Goal: Task Accomplishment & Management: Use online tool/utility

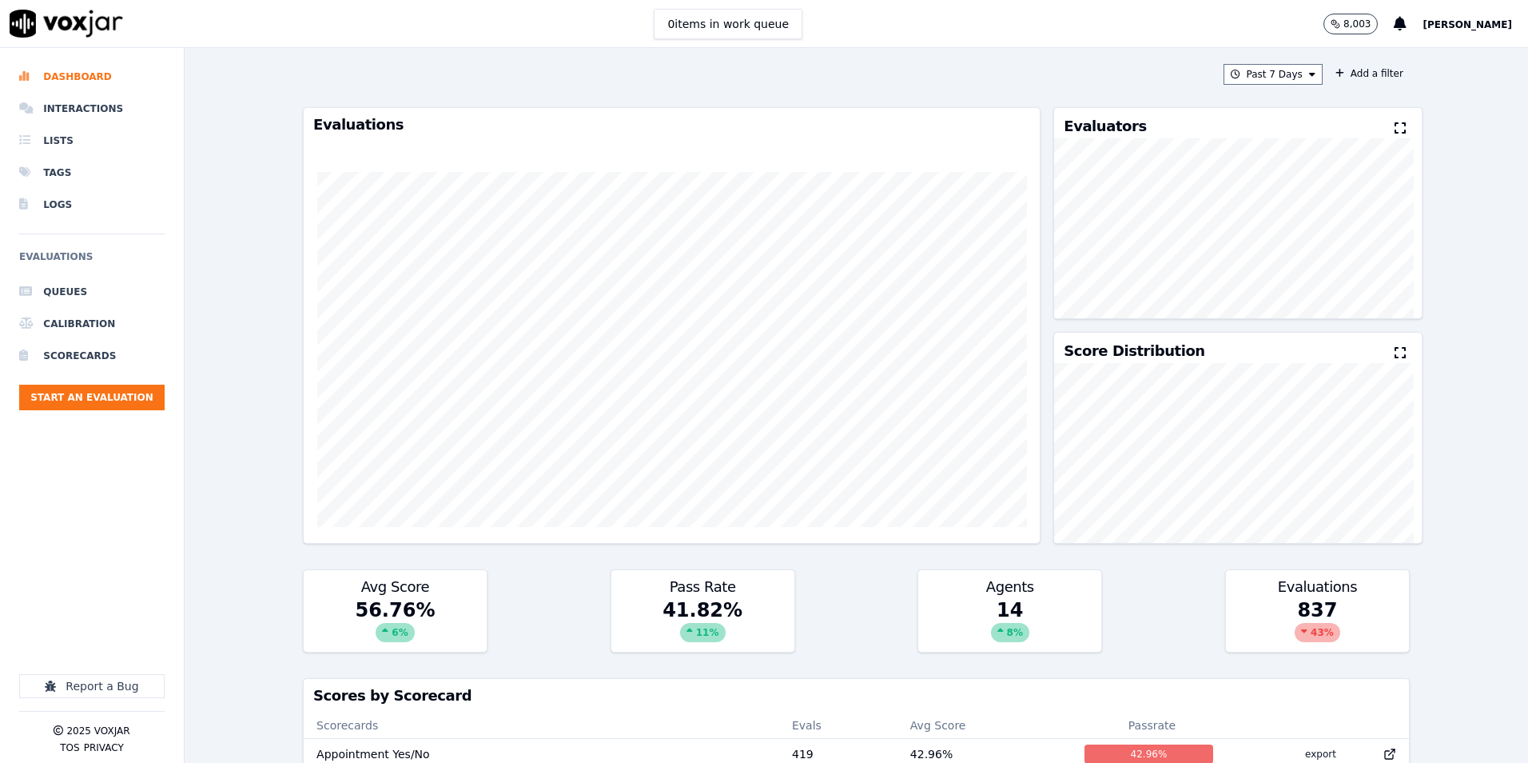
scroll to position [1, 0]
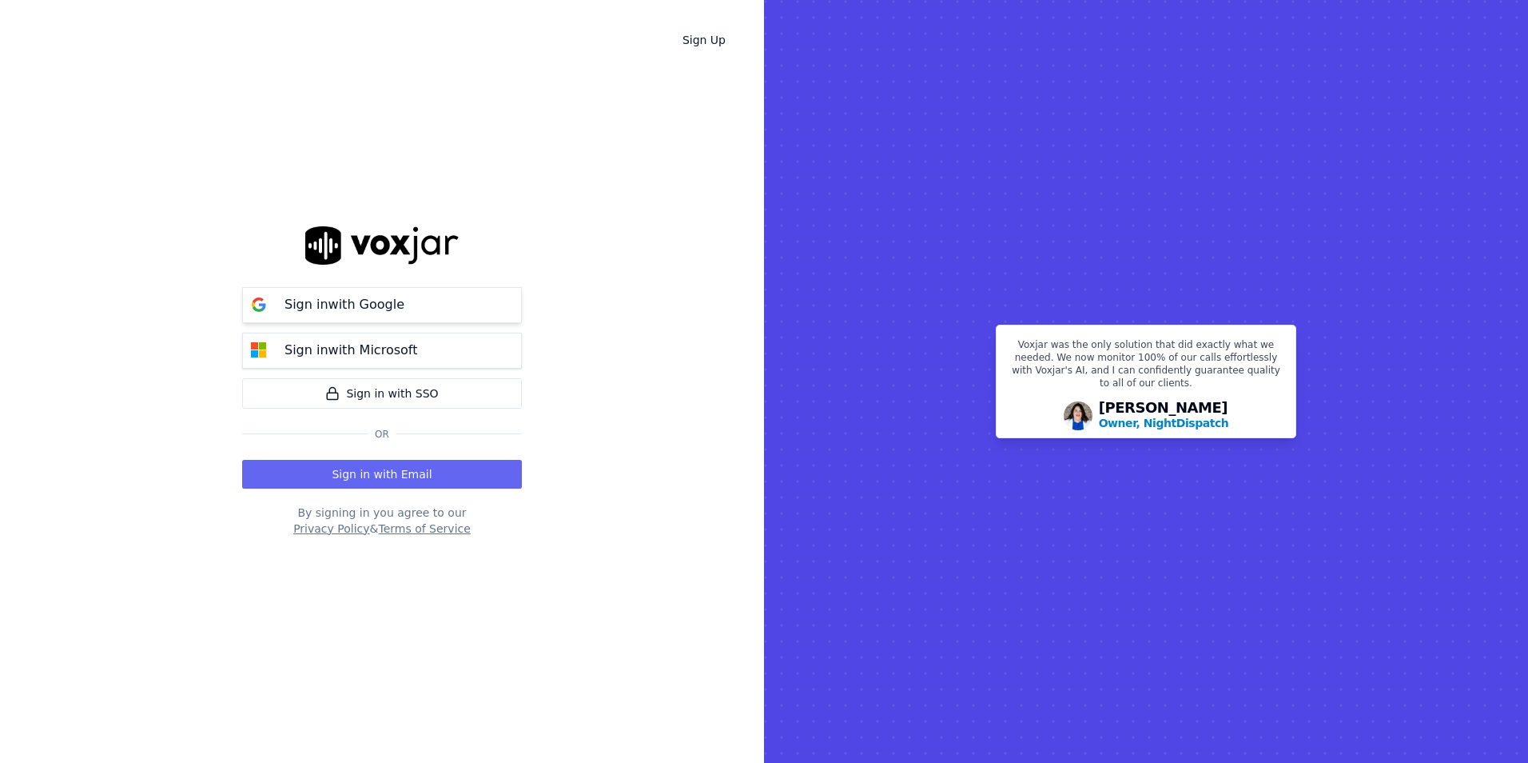
click at [360, 295] on p "Sign in with Google" at bounding box center [345, 304] width 120 height 19
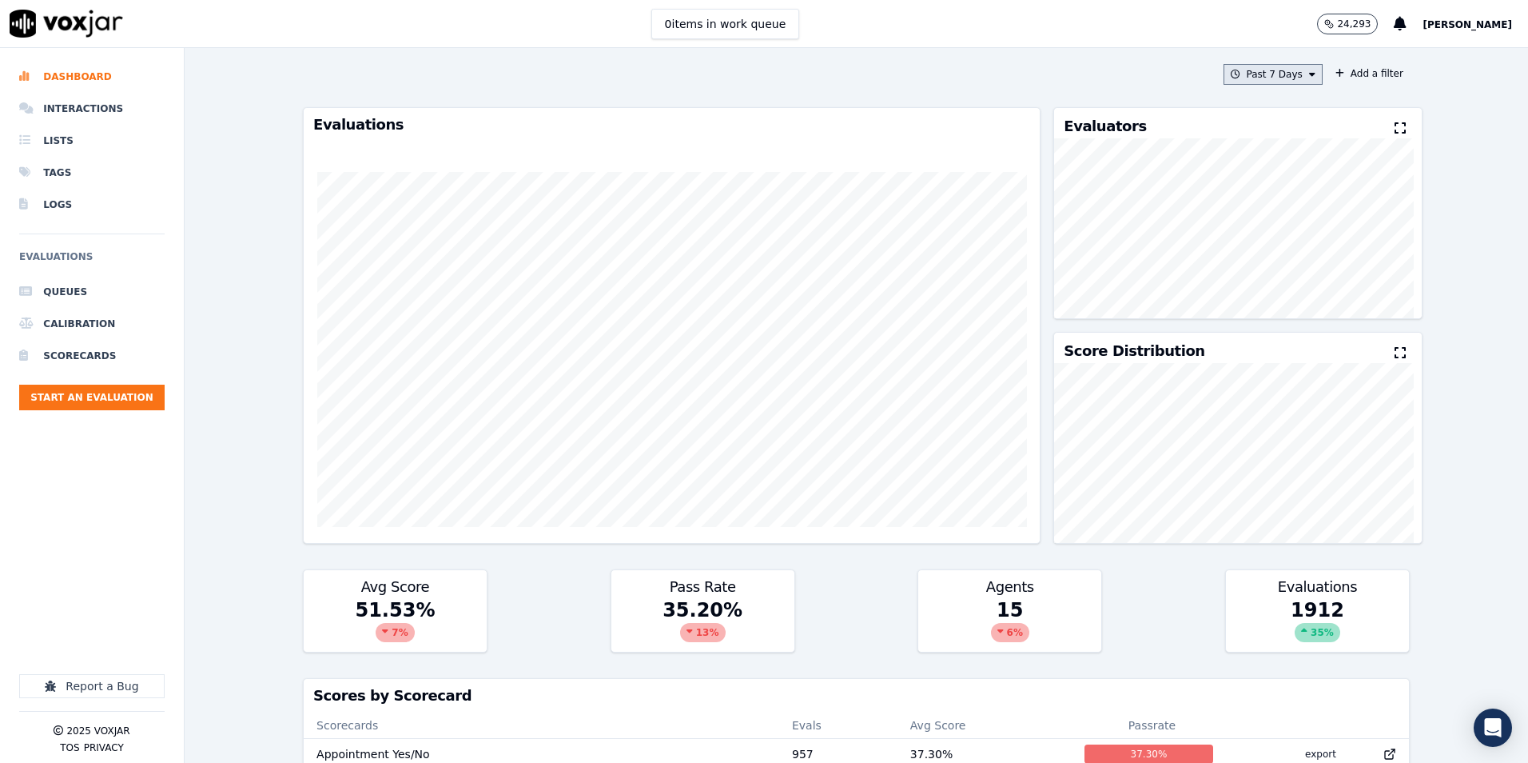
click at [1276, 68] on button "Past 7 Days" at bounding box center [1273, 74] width 99 height 21
click at [1228, 201] on label "This Month" at bounding box center [1269, 199] width 86 height 19
click at [1284, 270] on button "Add" at bounding box center [1299, 258] width 31 height 26
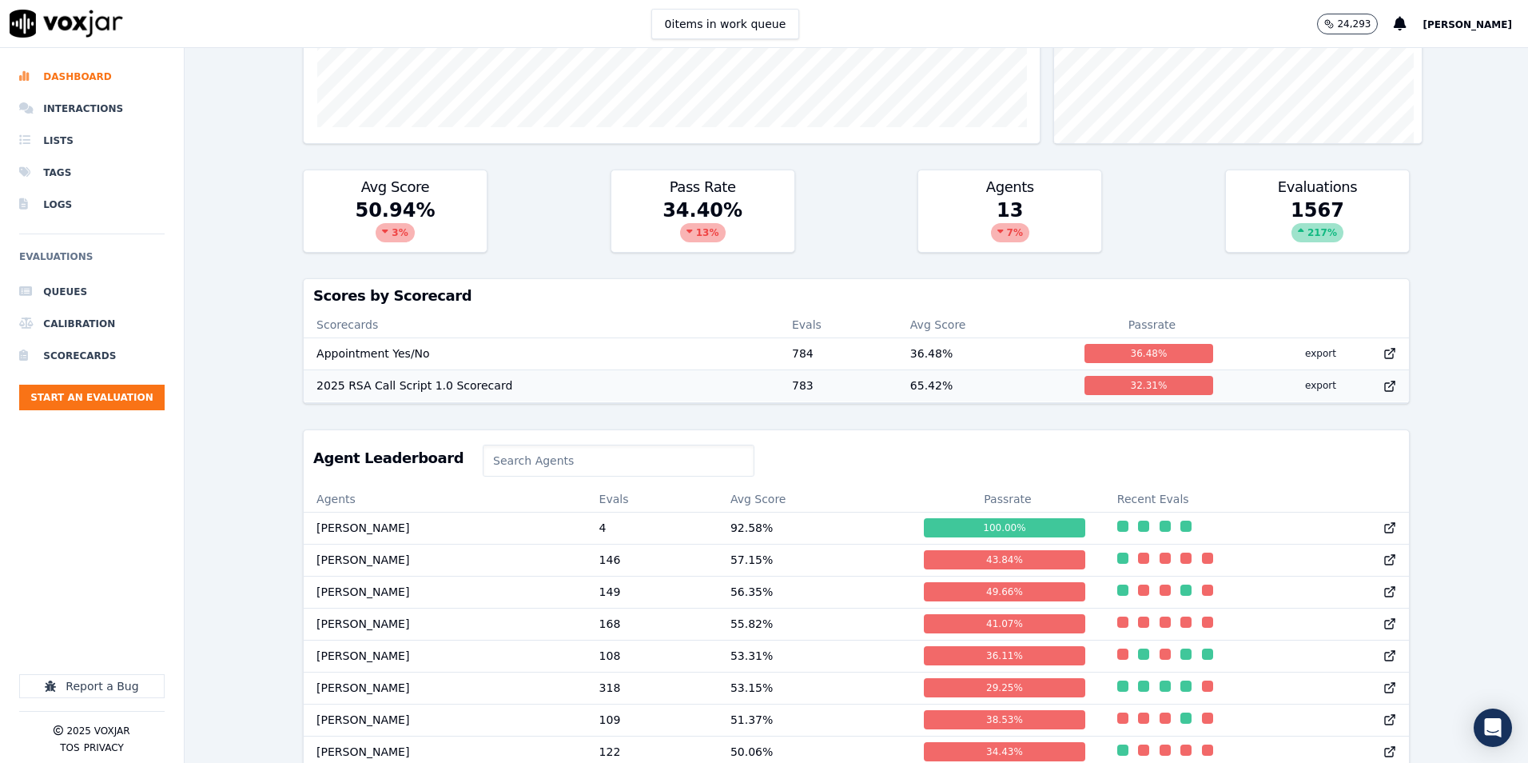
scroll to position [480, 0]
